Goal: Download file/media

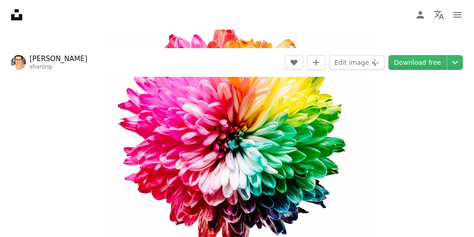
scroll to position [87, 0]
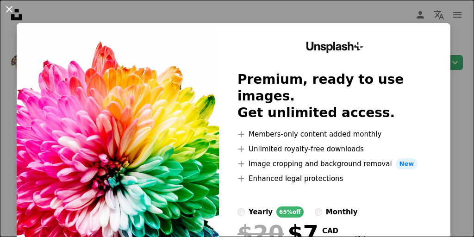
click at [9, 9] on button "An X shape" at bounding box center [9, 9] width 11 height 11
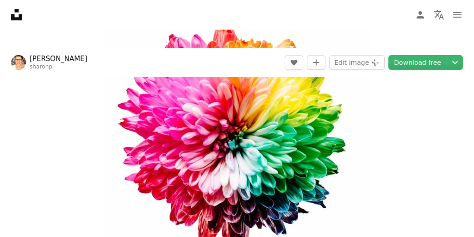
scroll to position [422, 0]
